Goal: Task Accomplishment & Management: Use online tool/utility

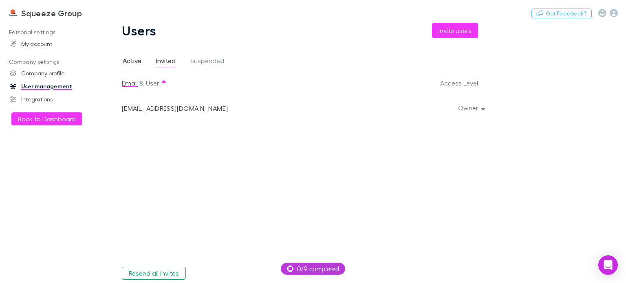
click at [126, 64] on span "Active" at bounding box center [132, 62] width 19 height 11
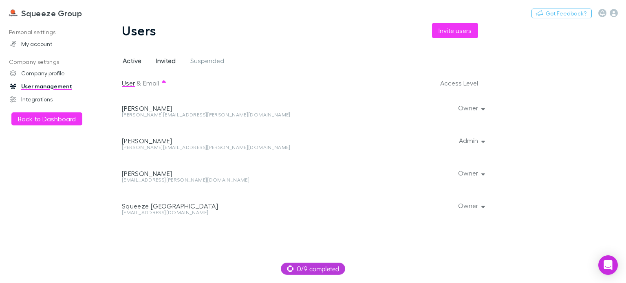
click at [169, 65] on span "Invited" at bounding box center [166, 62] width 20 height 11
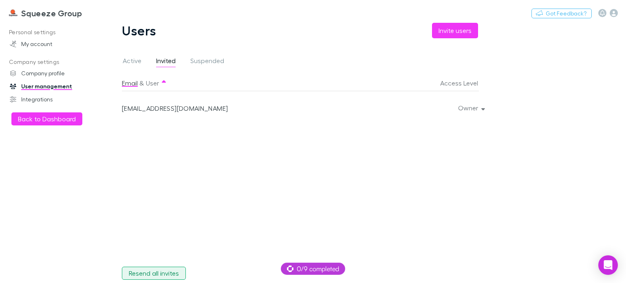
click at [160, 275] on button "Resend all invites" at bounding box center [154, 273] width 64 height 13
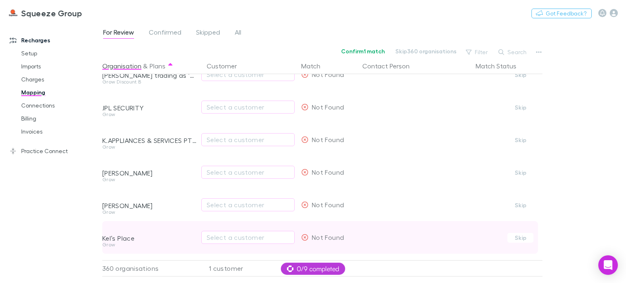
scroll to position [6378, 0]
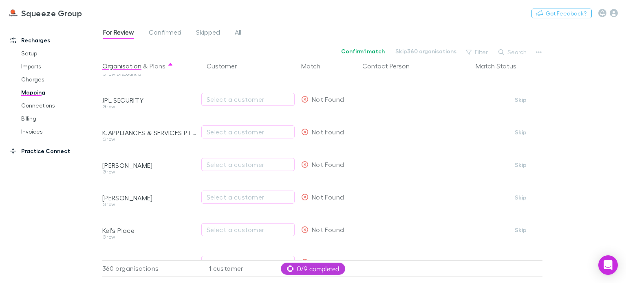
click at [37, 153] on link "Practice Connect" at bounding box center [54, 151] width 105 height 13
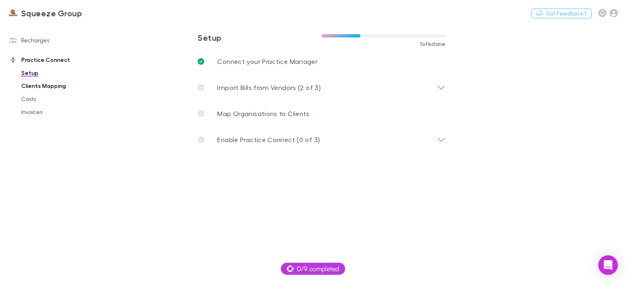
click at [51, 89] on link "Clients Mapping" at bounding box center [60, 85] width 94 height 13
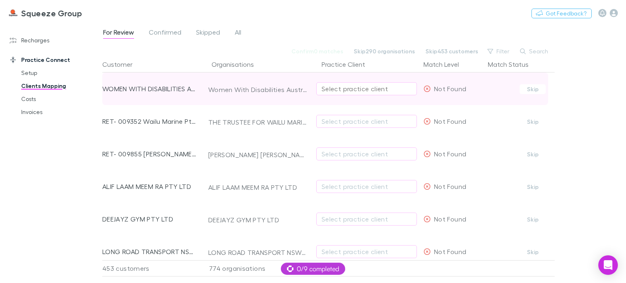
click at [350, 88] on div "Select practice client" at bounding box center [366, 89] width 90 height 10
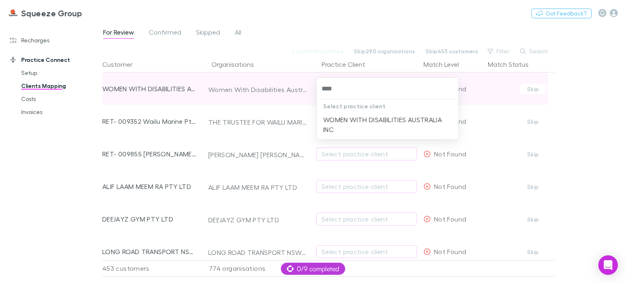
type input "*****"
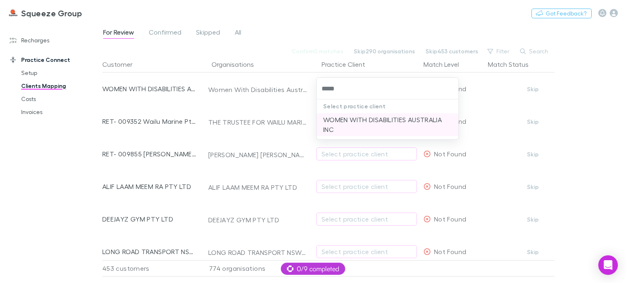
click at [364, 125] on li "WOMEN WITH DISABILITIES AUSTRALIA INC" at bounding box center [388, 124] width 142 height 23
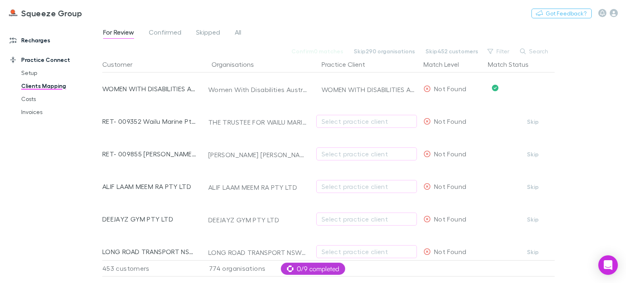
click at [44, 42] on link "Recharges" at bounding box center [54, 40] width 105 height 13
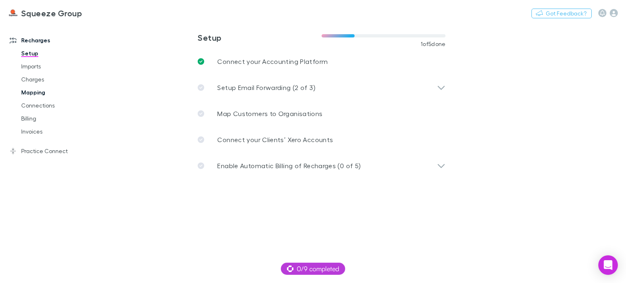
click at [35, 95] on link "Mapping" at bounding box center [60, 92] width 94 height 13
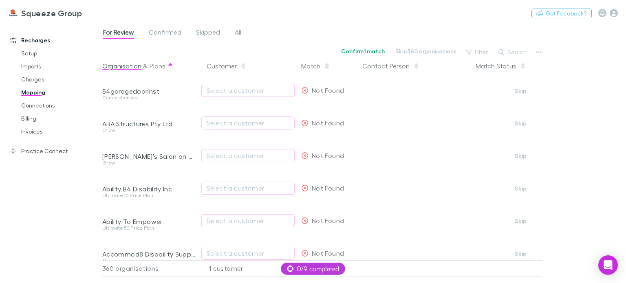
click at [136, 65] on button "Organisation" at bounding box center [121, 66] width 39 height 16
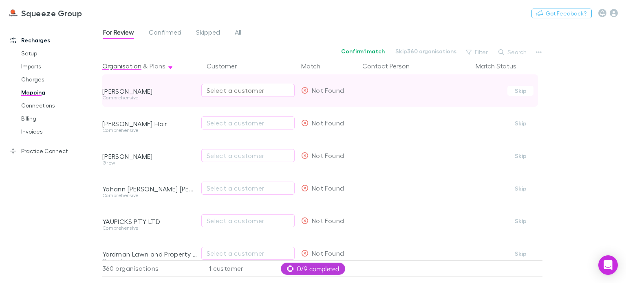
click at [254, 92] on div "Select a customer" at bounding box center [248, 91] width 83 height 10
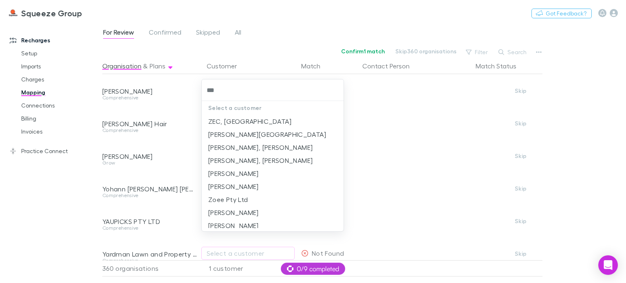
type input "****"
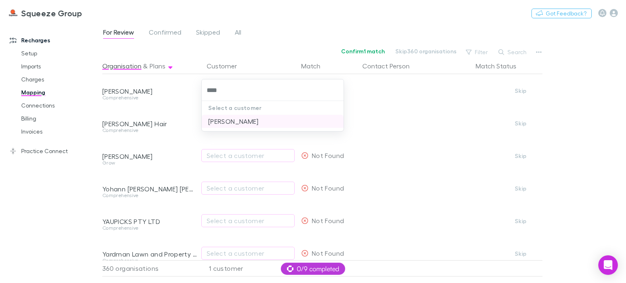
click at [229, 119] on li "[PERSON_NAME]" at bounding box center [273, 121] width 142 height 13
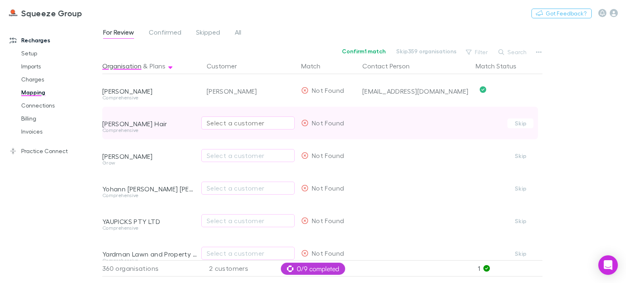
click at [226, 120] on div "Select a customer" at bounding box center [248, 123] width 83 height 10
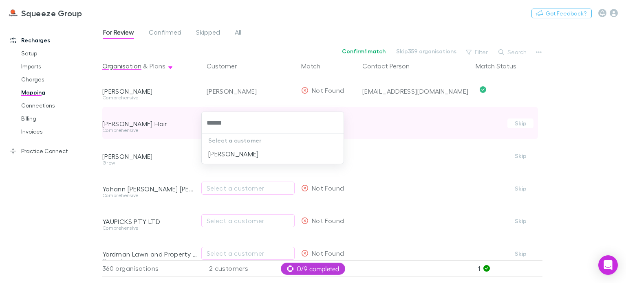
type input "*******"
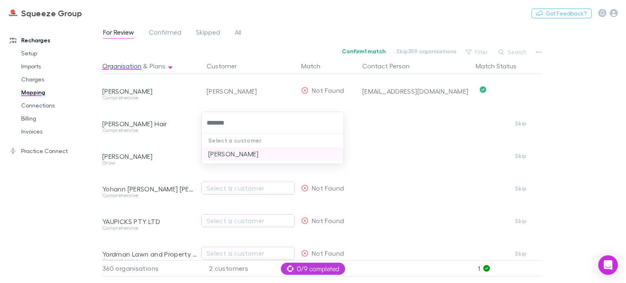
click at [243, 157] on li "[PERSON_NAME]" at bounding box center [273, 153] width 142 height 13
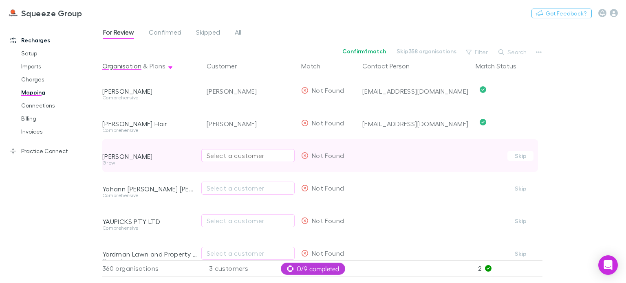
click at [225, 156] on div "Select a customer" at bounding box center [248, 156] width 83 height 10
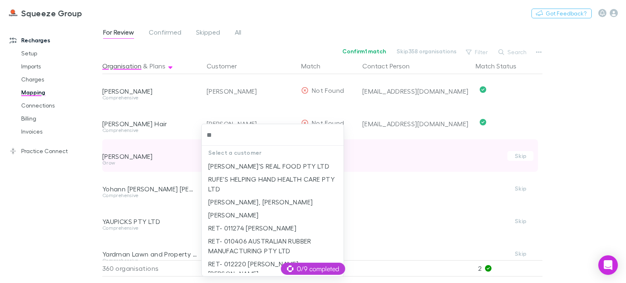
type input "***"
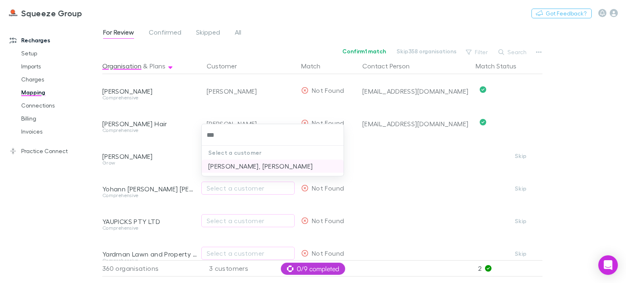
click at [227, 166] on li "[PERSON_NAME], [PERSON_NAME]" at bounding box center [273, 166] width 142 height 13
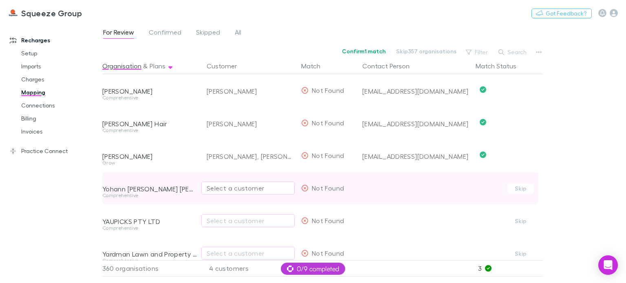
click at [231, 187] on div "Select a customer" at bounding box center [248, 188] width 83 height 10
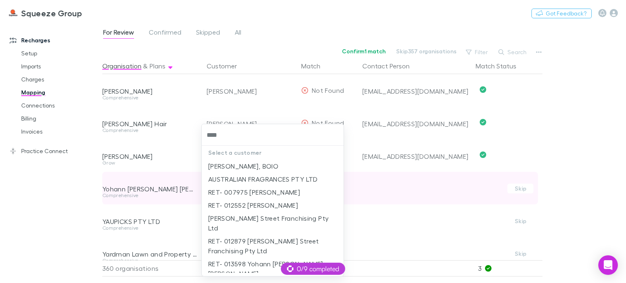
type input "*****"
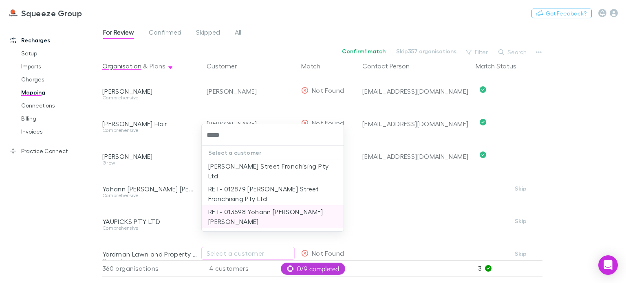
click at [246, 205] on li "RET- 013598 Yohann [PERSON_NAME] [PERSON_NAME]" at bounding box center [273, 216] width 142 height 23
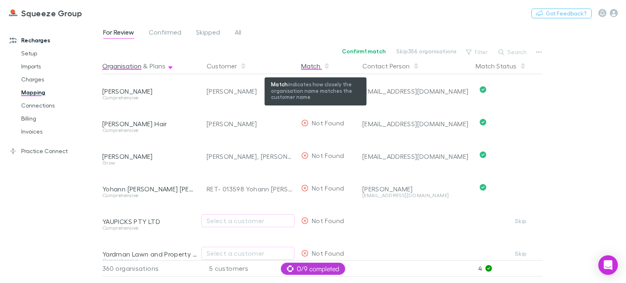
click at [306, 64] on div "Match" at bounding box center [315, 66] width 29 height 16
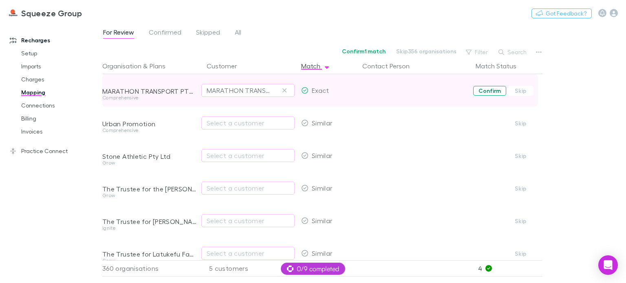
click at [488, 92] on button "Confirm" at bounding box center [489, 91] width 33 height 10
